Goal: Navigation & Orientation: Find specific page/section

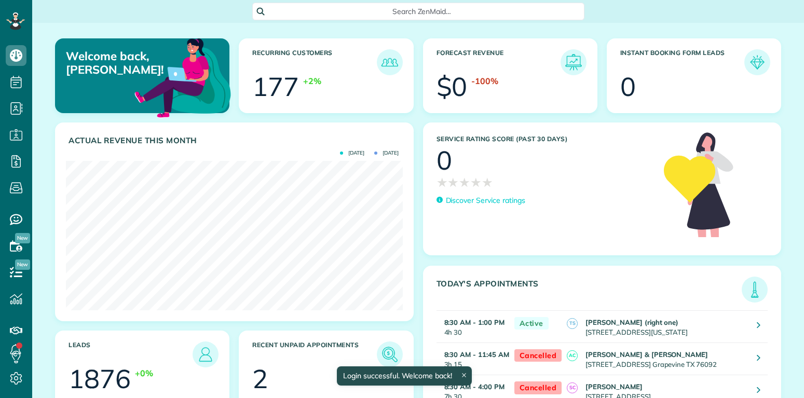
scroll to position [150, 336]
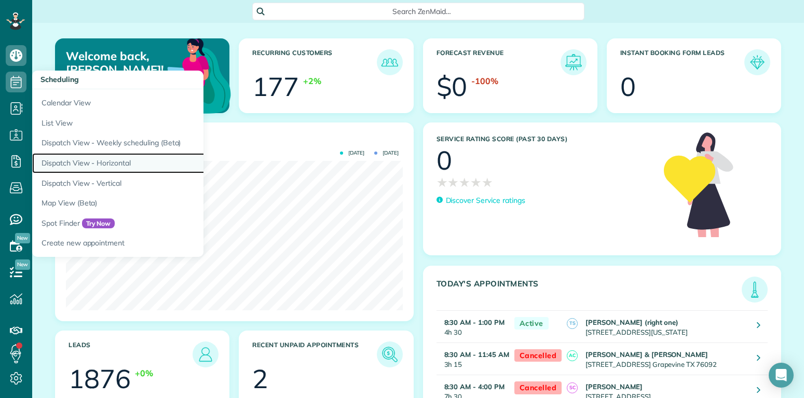
click at [103, 161] on link "Dispatch View - Horizontal" at bounding box center [162, 163] width 260 height 20
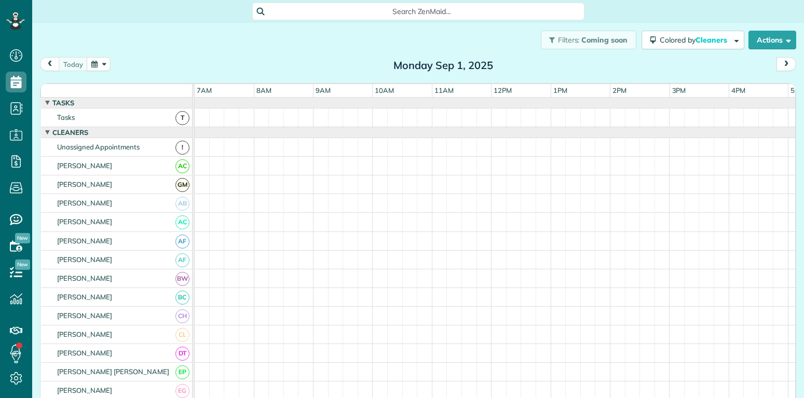
scroll to position [5, 5]
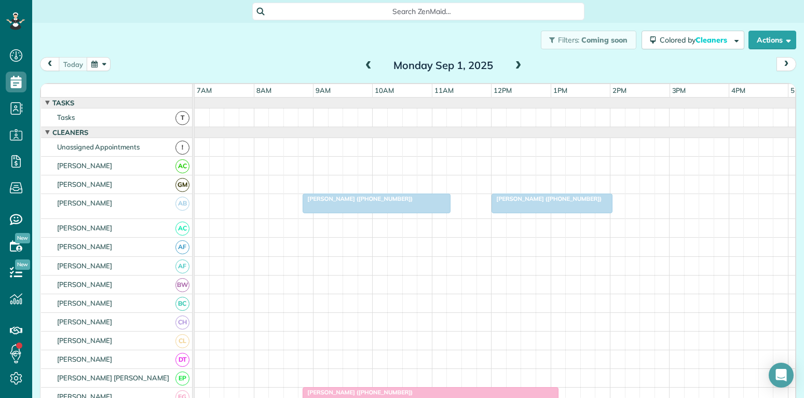
click at [358, 209] on div at bounding box center [376, 203] width 147 height 19
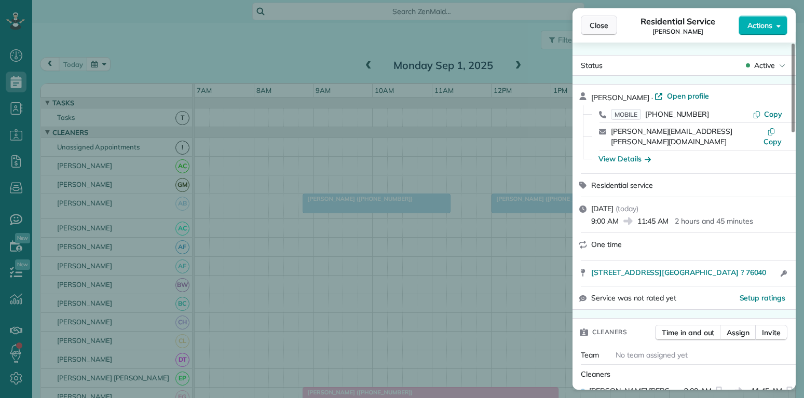
click at [598, 23] on span "Close" at bounding box center [599, 25] width 19 height 10
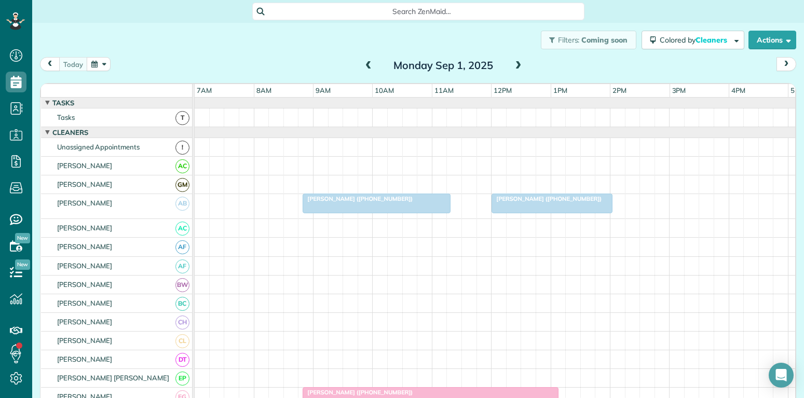
click at [50, 61] on span "prev" at bounding box center [50, 64] width 8 height 7
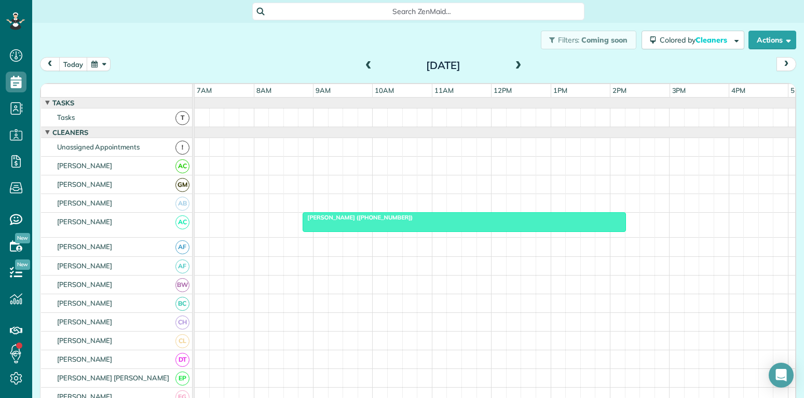
click at [50, 61] on span "prev" at bounding box center [50, 64] width 8 height 7
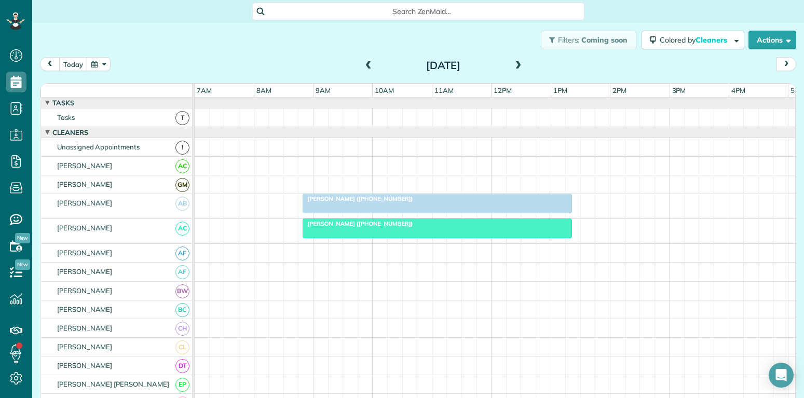
click at [431, 198] on div "Janale Hayes (+18175289689)" at bounding box center [437, 198] width 263 height 7
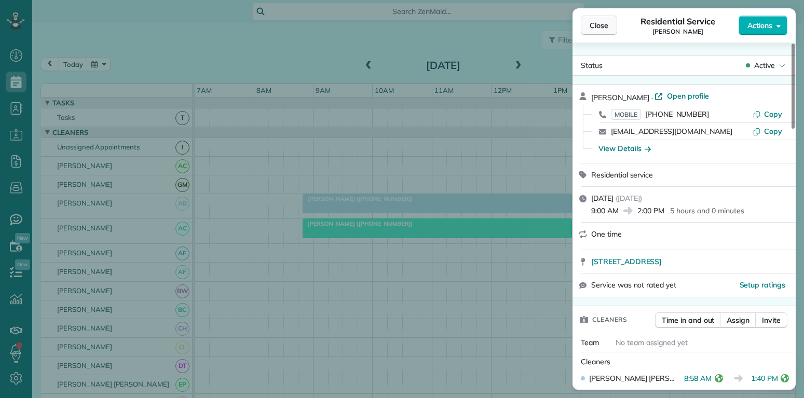
click at [604, 21] on span "Close" at bounding box center [599, 25] width 19 height 10
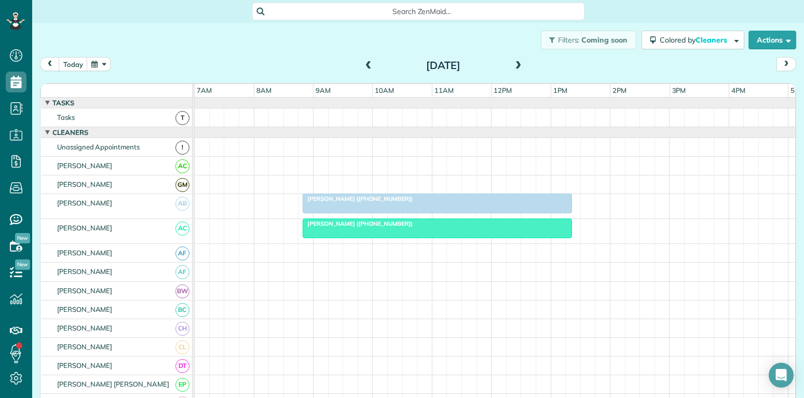
click at [411, 231] on div at bounding box center [437, 228] width 268 height 19
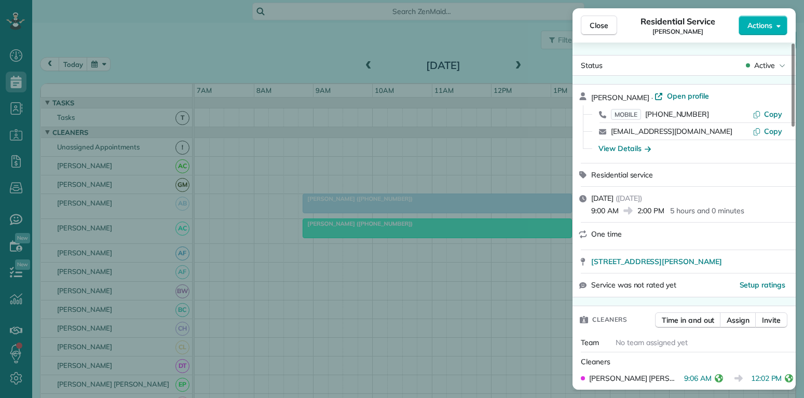
scroll to position [50, 0]
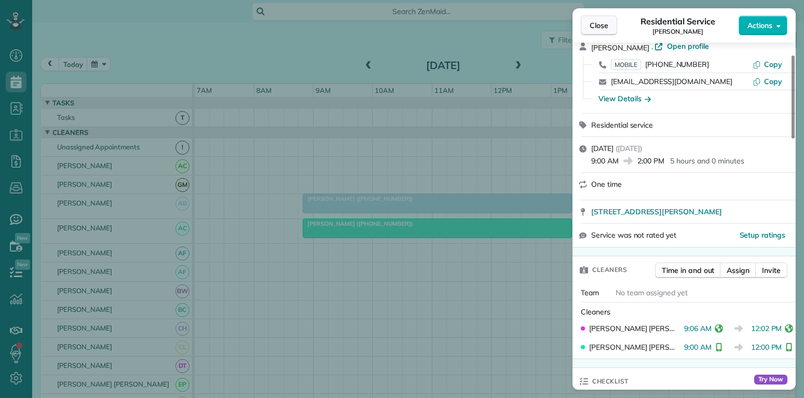
click at [600, 27] on span "Close" at bounding box center [599, 25] width 19 height 10
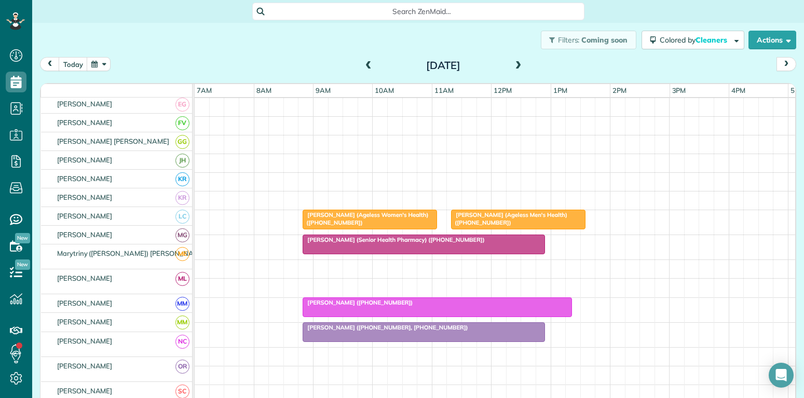
scroll to position [349, 0]
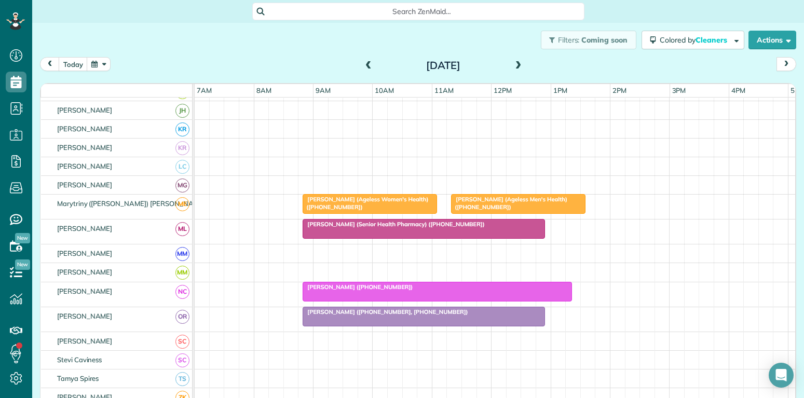
click at [395, 201] on span "Brooke Gardner (Ageless Women's Health) (+18018825298)" at bounding box center [365, 203] width 126 height 15
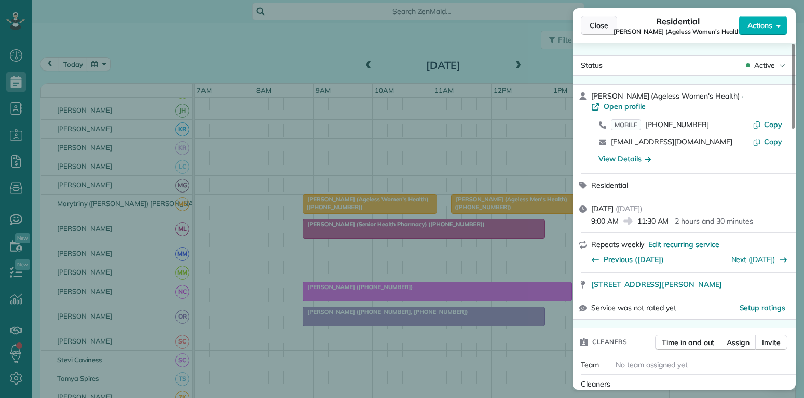
click at [600, 22] on span "Close" at bounding box center [599, 25] width 19 height 10
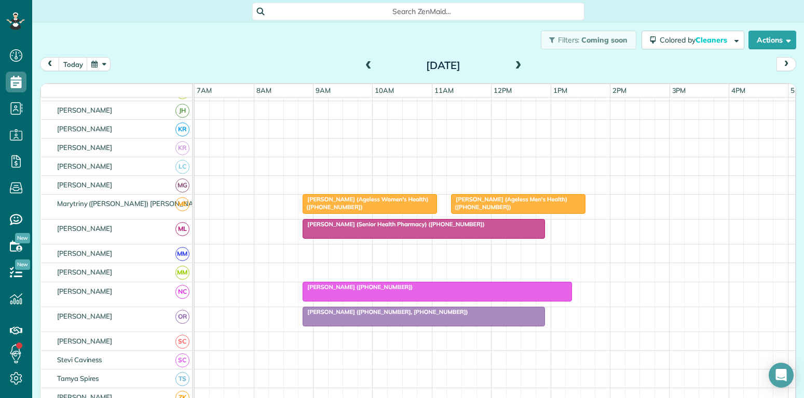
click at [517, 201] on span "Anna Stephens (Ageless Men's Health) (+18176815106)" at bounding box center [509, 203] width 117 height 15
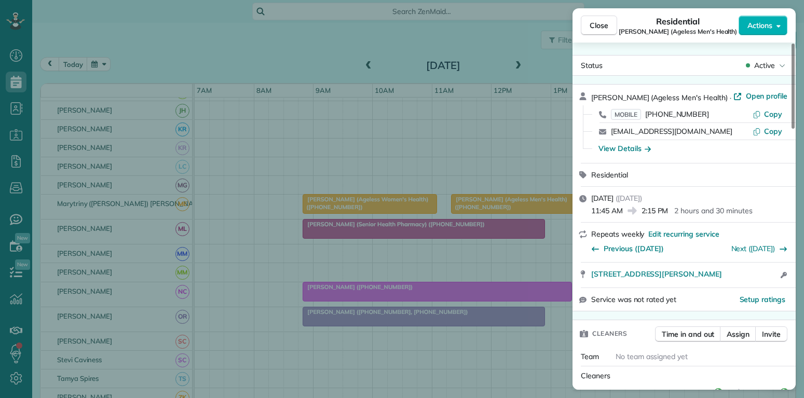
scroll to position [100, 0]
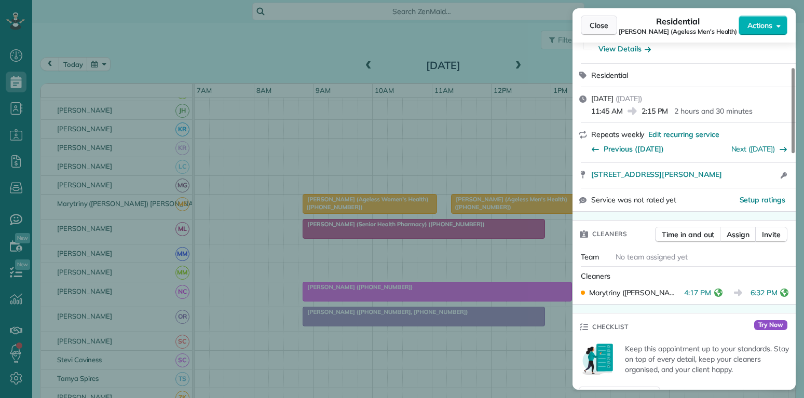
click at [596, 23] on span "Close" at bounding box center [599, 25] width 19 height 10
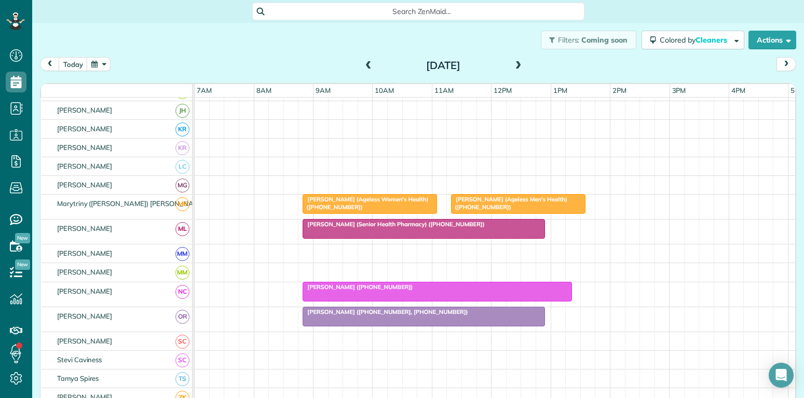
click at [426, 232] on div at bounding box center [423, 229] width 241 height 19
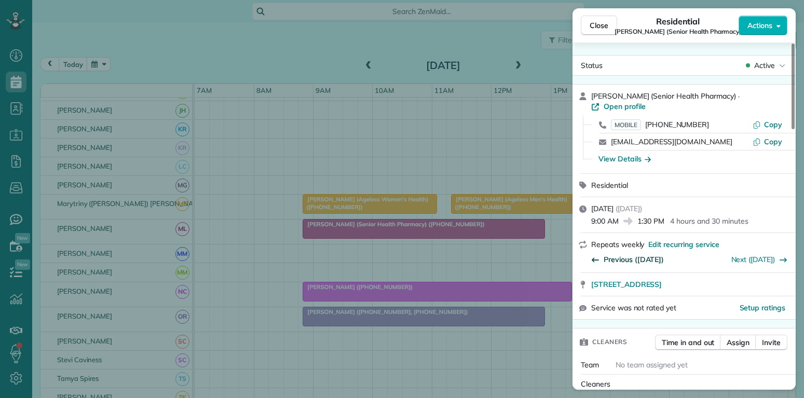
scroll to position [50, 0]
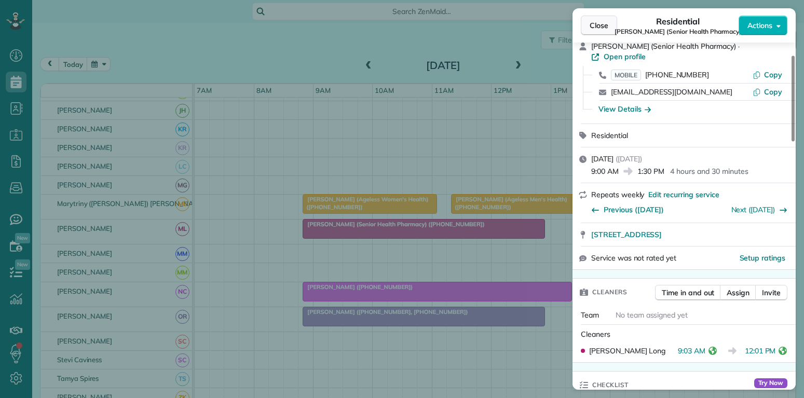
click at [600, 24] on span "Close" at bounding box center [599, 25] width 19 height 10
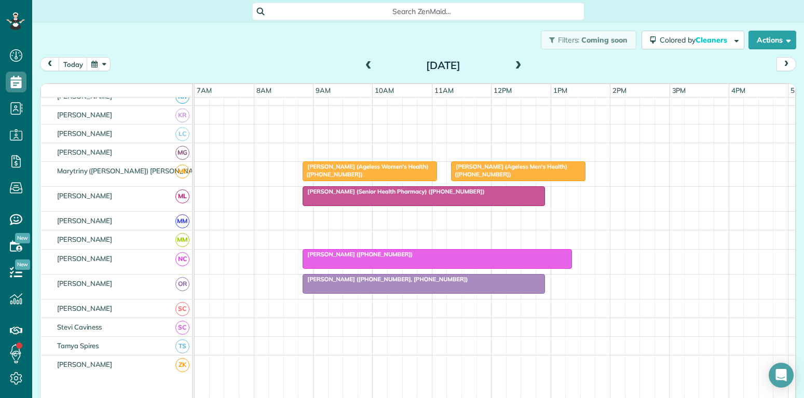
scroll to position [399, 0]
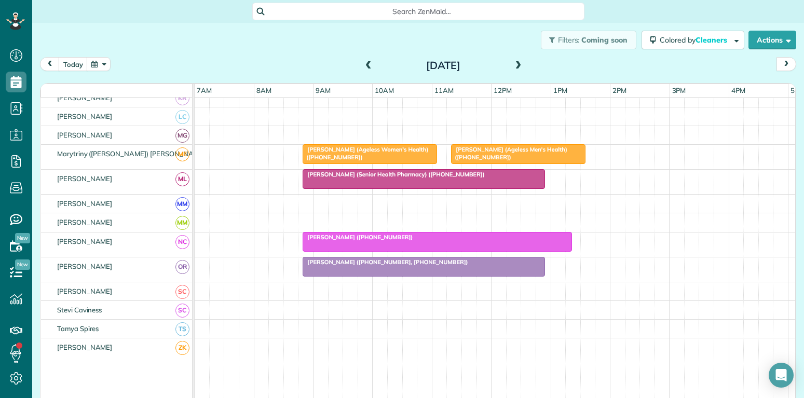
click at [447, 241] on div at bounding box center [437, 242] width 268 height 19
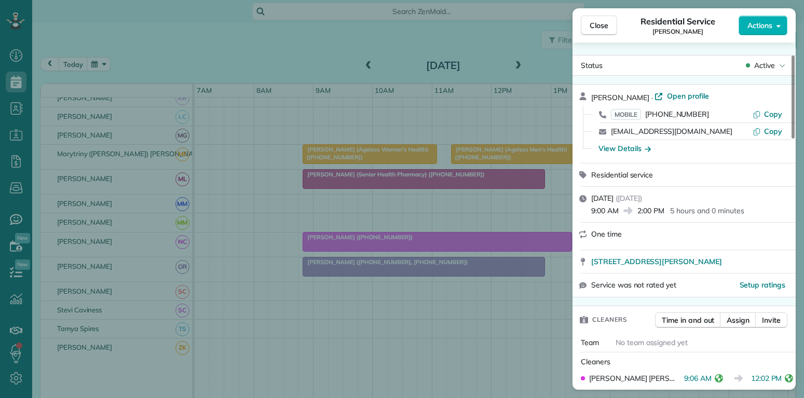
scroll to position [50, 0]
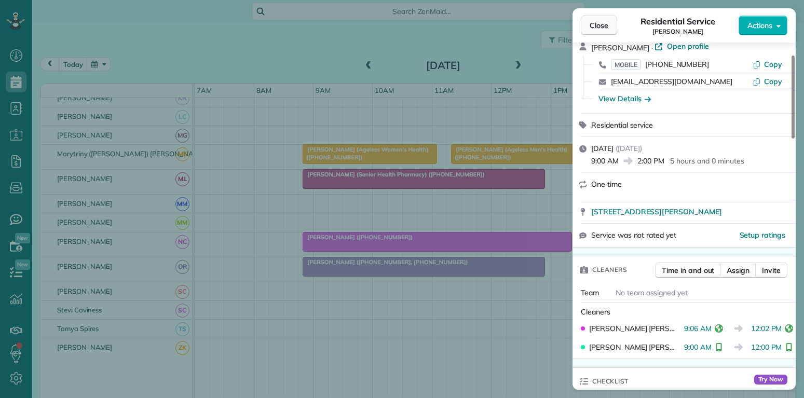
click at [602, 27] on span "Close" at bounding box center [599, 25] width 19 height 10
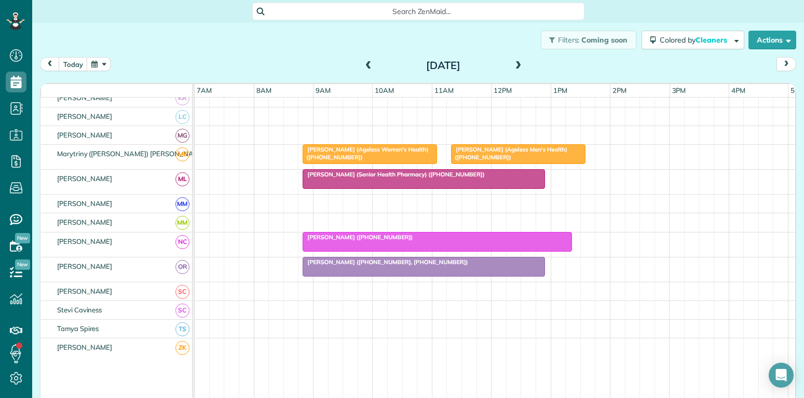
click at [460, 270] on div at bounding box center [423, 267] width 241 height 19
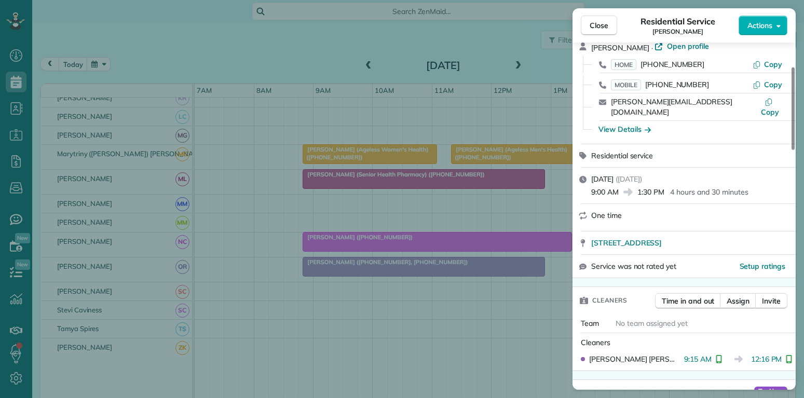
scroll to position [100, 0]
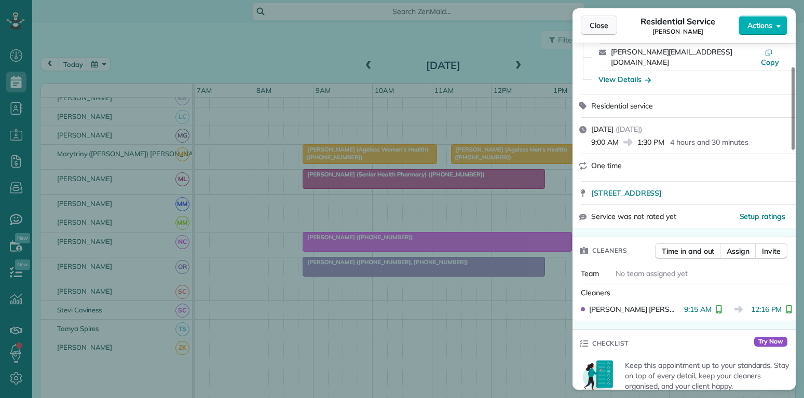
click at [603, 24] on span "Close" at bounding box center [599, 25] width 19 height 10
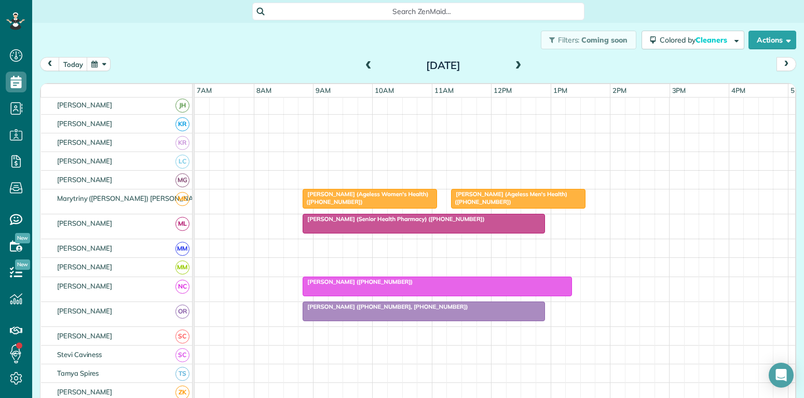
scroll to position [342, 0]
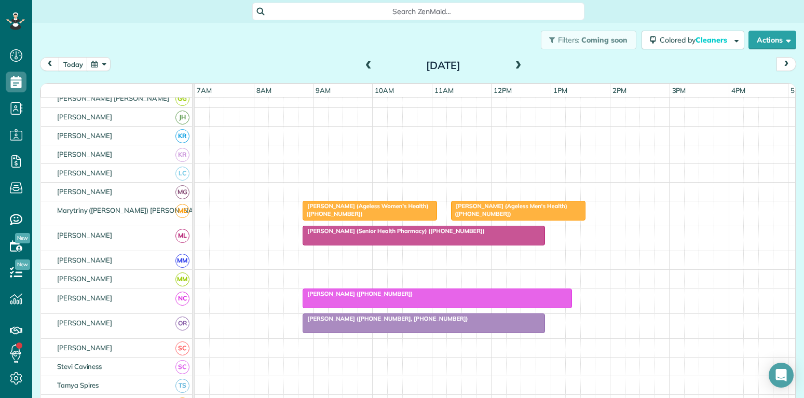
click at [518, 63] on span at bounding box center [518, 65] width 11 height 9
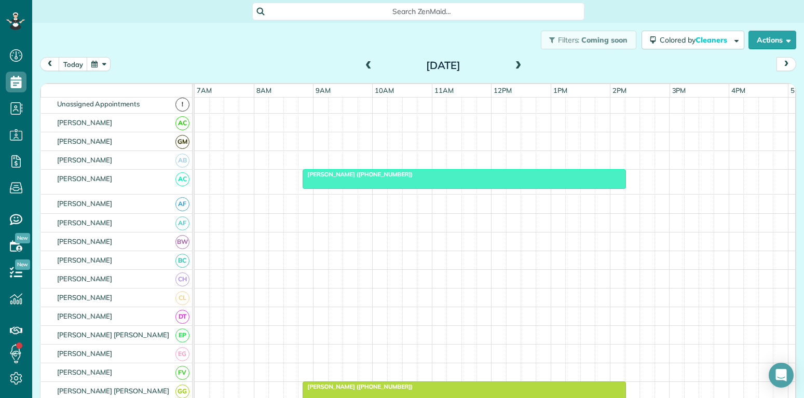
scroll to position [0, 0]
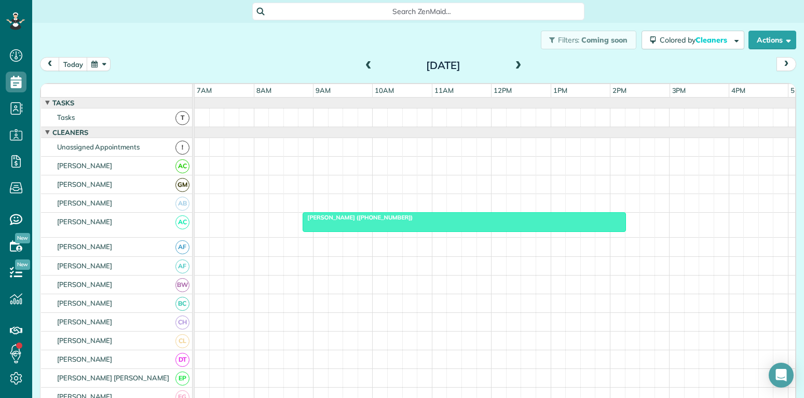
click at [459, 218] on div "Ricki Stanley (+13256650724)" at bounding box center [464, 217] width 317 height 7
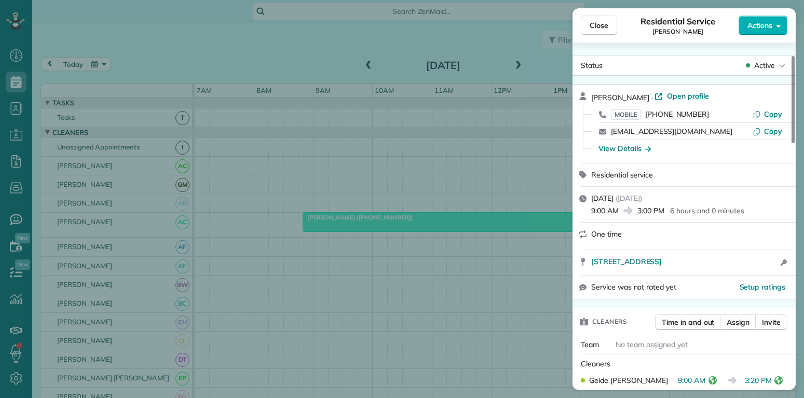
scroll to position [50, 0]
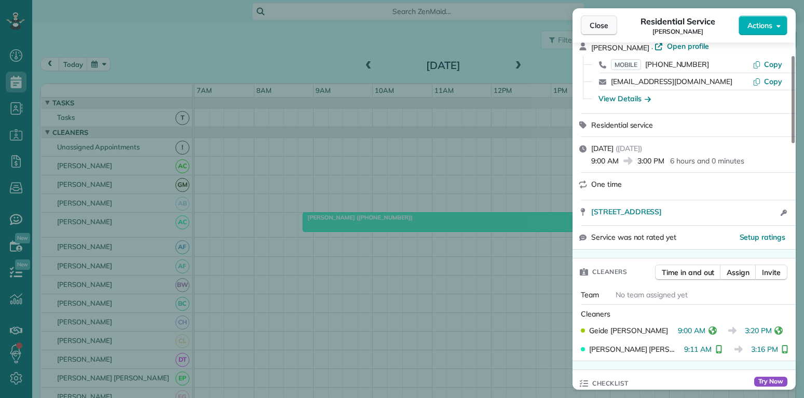
click at [597, 26] on span "Close" at bounding box center [599, 25] width 19 height 10
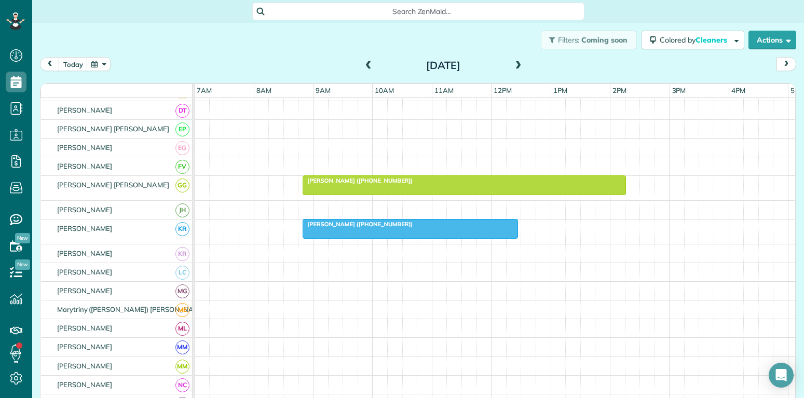
click at [471, 190] on div at bounding box center [464, 185] width 322 height 19
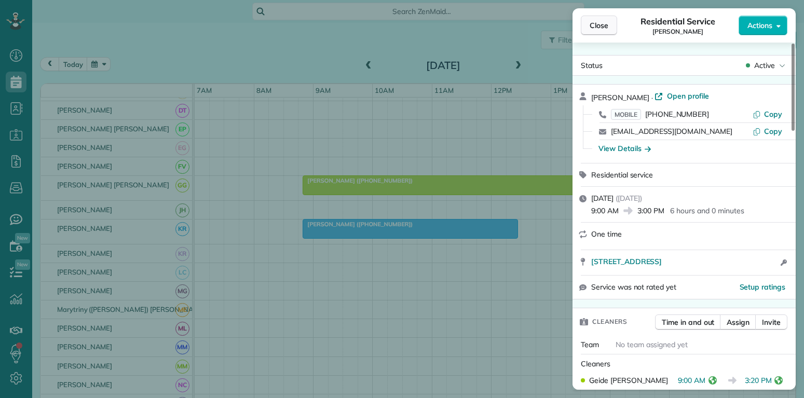
click at [595, 26] on span "Close" at bounding box center [599, 25] width 19 height 10
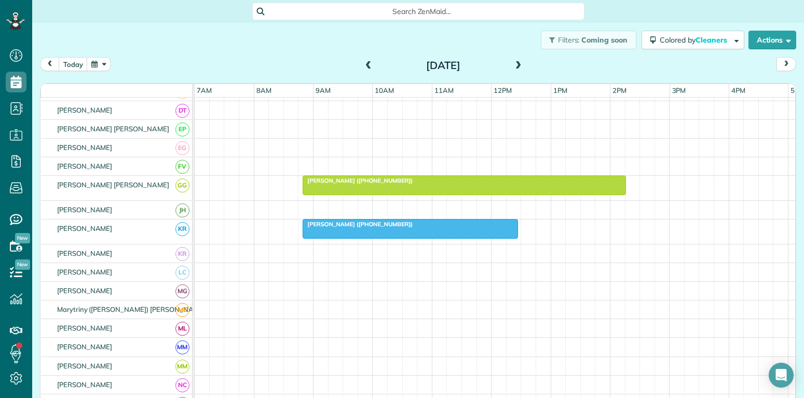
click at [425, 226] on div "Kelly Caviness (+18178816838)" at bounding box center [410, 224] width 209 height 7
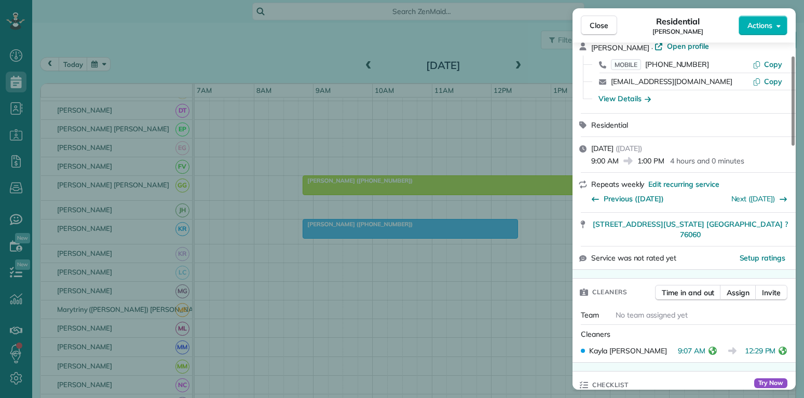
scroll to position [100, 0]
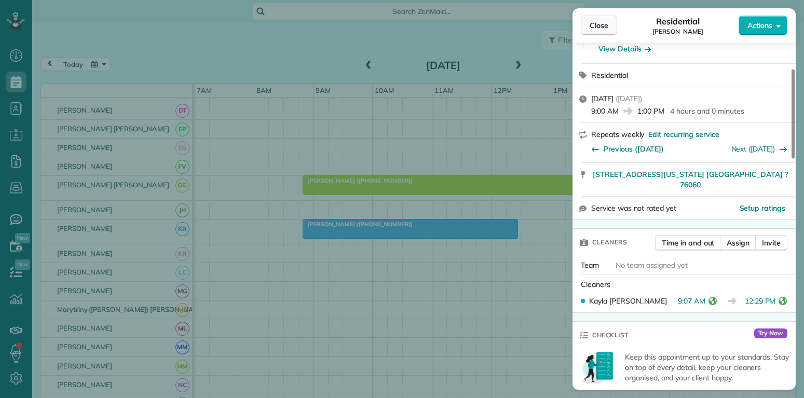
click at [600, 25] on span "Close" at bounding box center [599, 25] width 19 height 10
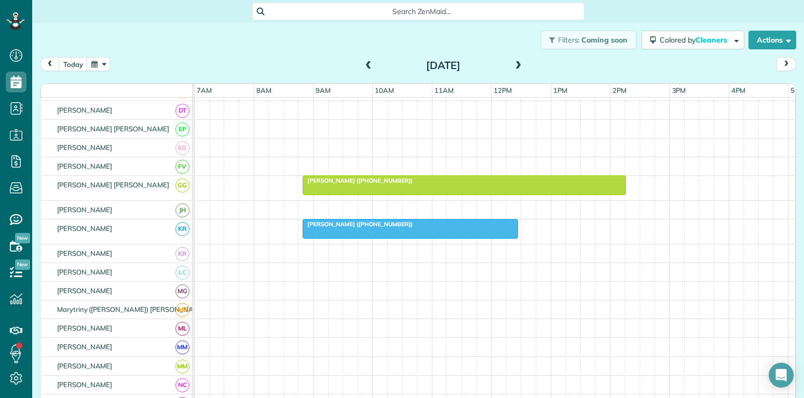
scroll to position [388, 0]
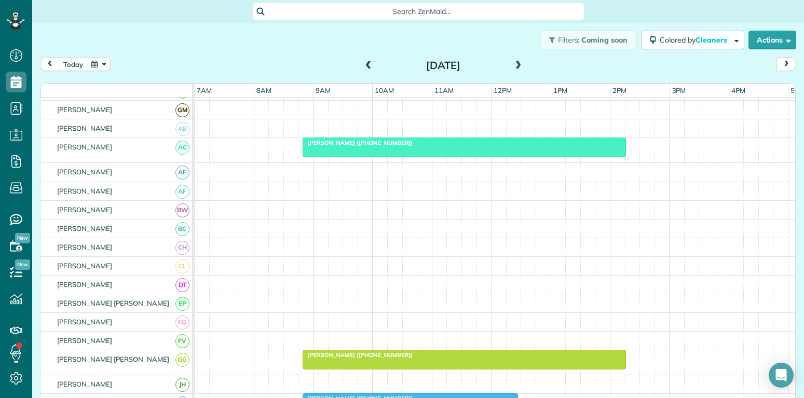
click at [519, 61] on span at bounding box center [518, 66] width 11 height 16
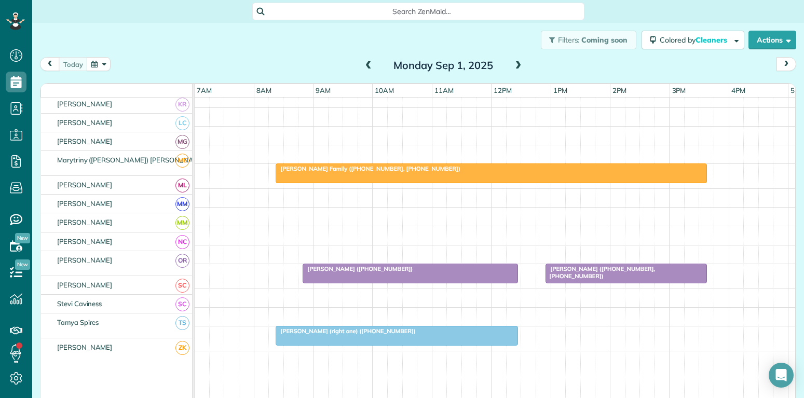
scroll to position [399, 0]
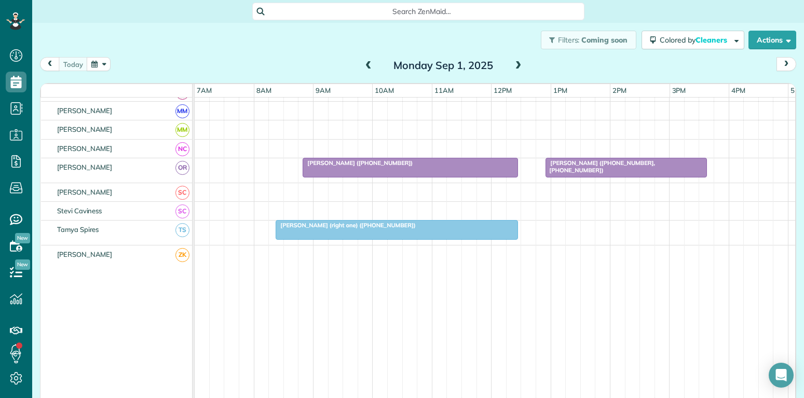
scroll to position [292, 0]
